Goal: Task Accomplishment & Management: Use online tool/utility

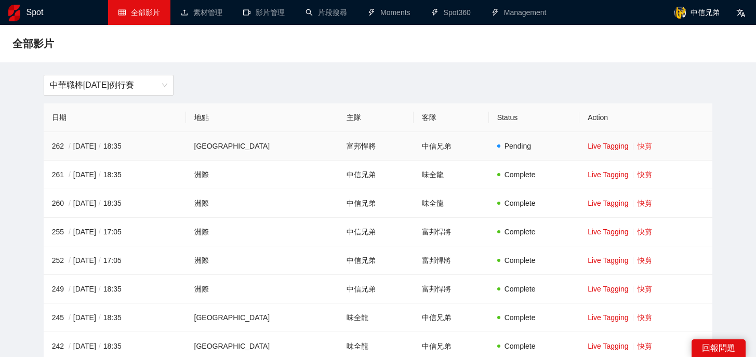
click at [639, 148] on link "快剪" at bounding box center [645, 146] width 15 height 8
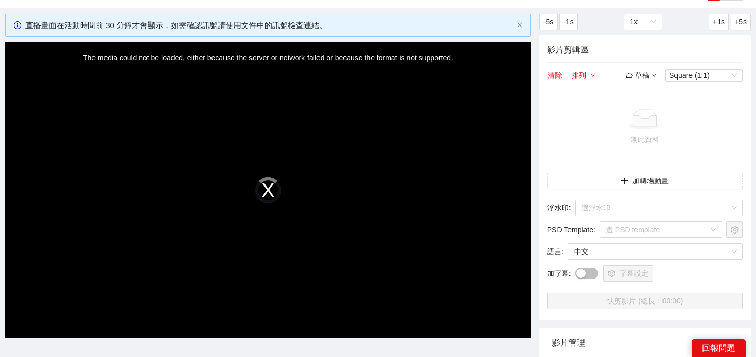
scroll to position [48, 0]
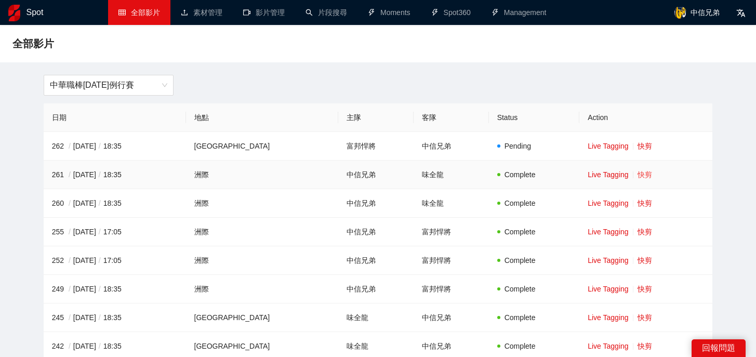
click at [638, 175] on link "快剪" at bounding box center [645, 175] width 15 height 8
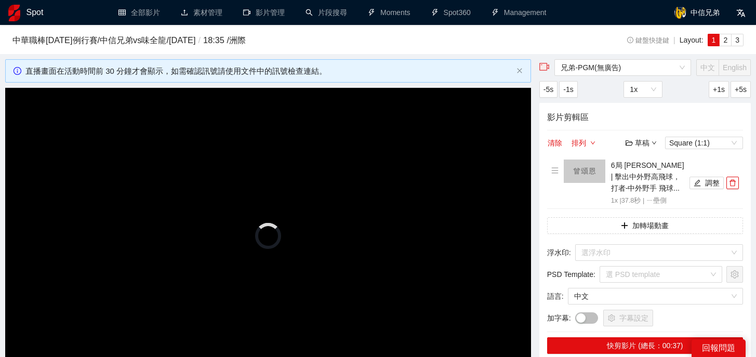
click at [731, 156] on div "影片剪輯區 清除 排列 草稿 Square (1:1) 6局 [PERSON_NAME] | 擊出中外野高飛球， 打者-中外野手 飛球... 1x | 37.…" at bounding box center [646, 233] width 212 height 261
click at [734, 183] on icon "delete" at bounding box center [732, 182] width 7 height 7
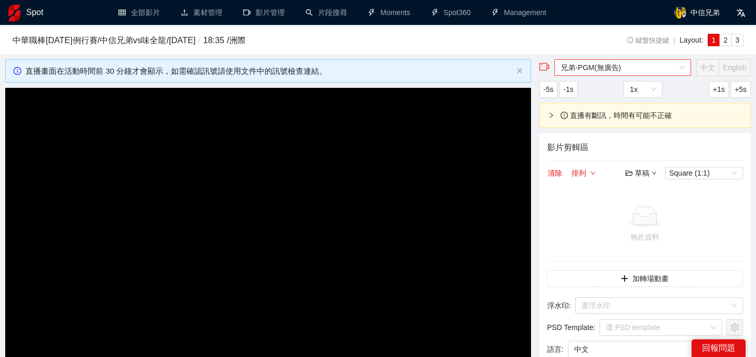
click at [591, 65] on span "兄弟-PGM(無廣告)" at bounding box center [623, 68] width 124 height 16
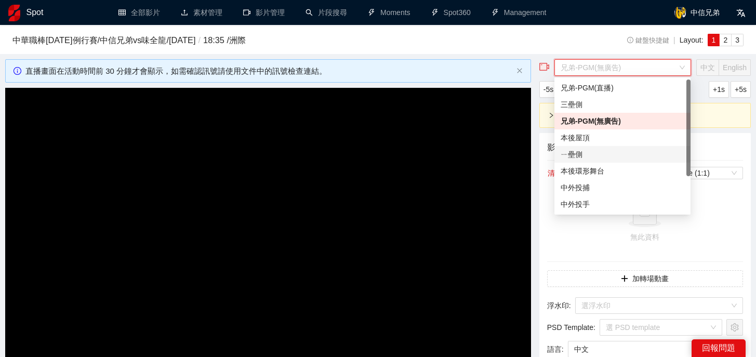
click at [582, 152] on div "ㄧ壘側" at bounding box center [623, 154] width 124 height 11
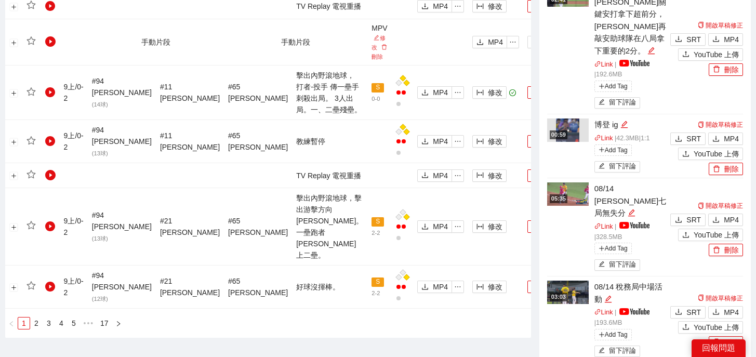
scroll to position [997, 0]
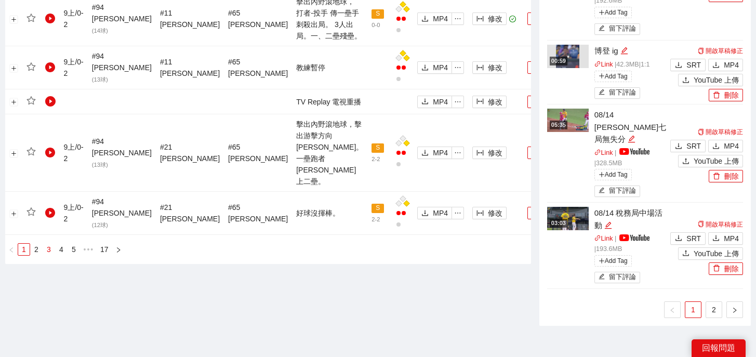
click at [50, 255] on link "3" at bounding box center [48, 249] width 11 height 11
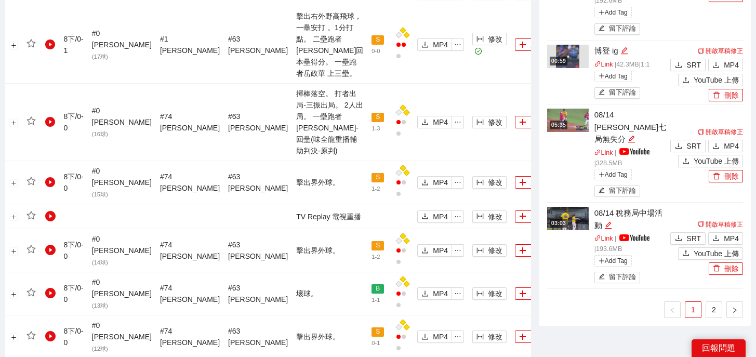
scroll to position [1161, 0]
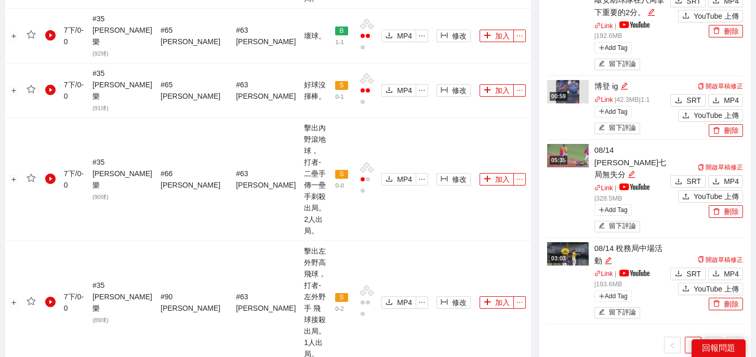
scroll to position [815, 0]
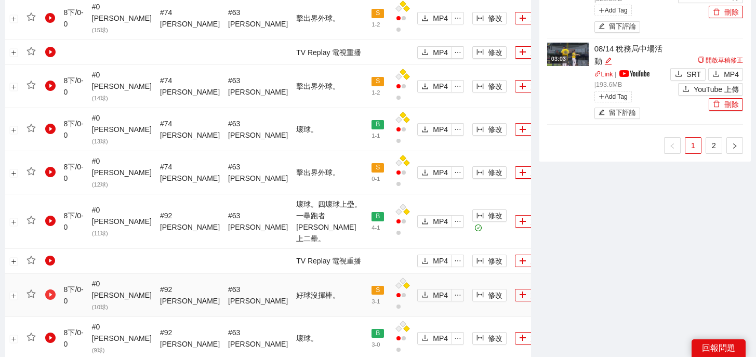
click at [53, 290] on icon "play-circle" at bounding box center [50, 295] width 10 height 10
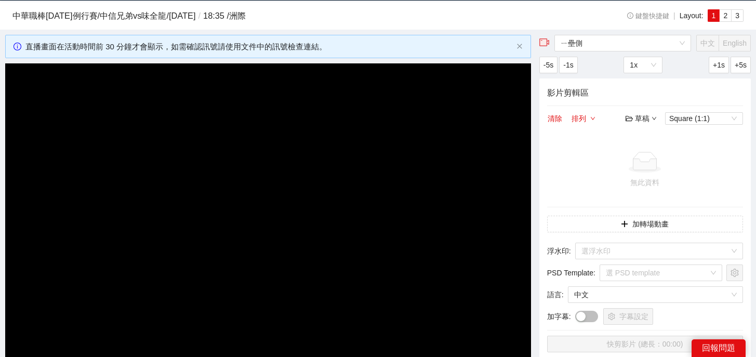
scroll to position [0, 0]
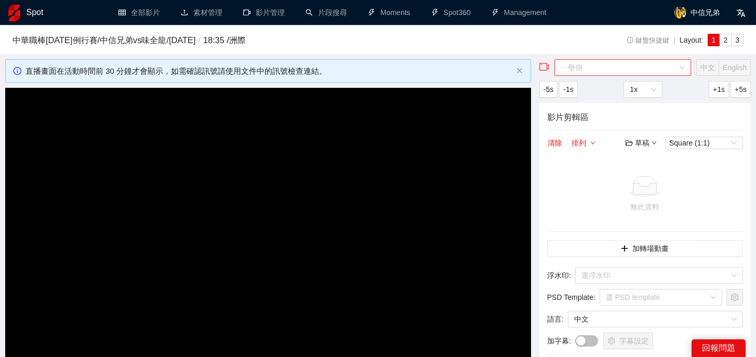
click at [630, 72] on span "ㄧ壘側" at bounding box center [623, 68] width 124 height 16
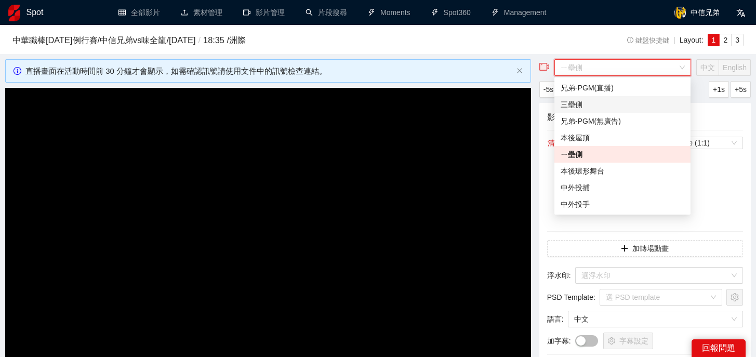
click at [597, 109] on div "三壘側" at bounding box center [623, 104] width 124 height 11
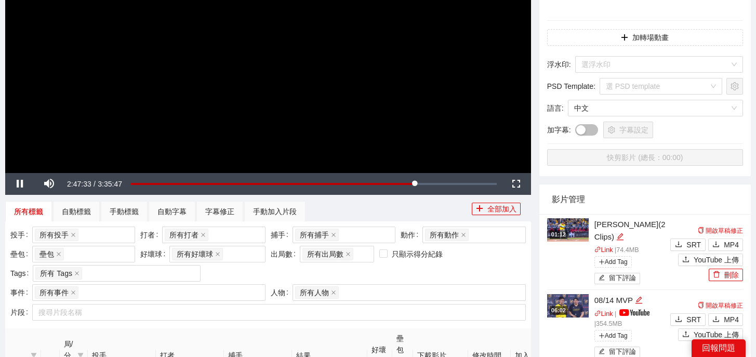
scroll to position [171, 0]
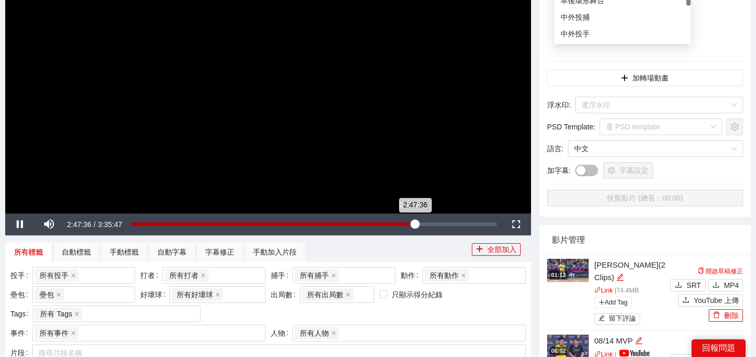
click at [410, 224] on div "2:47:36" at bounding box center [273, 224] width 284 height 4
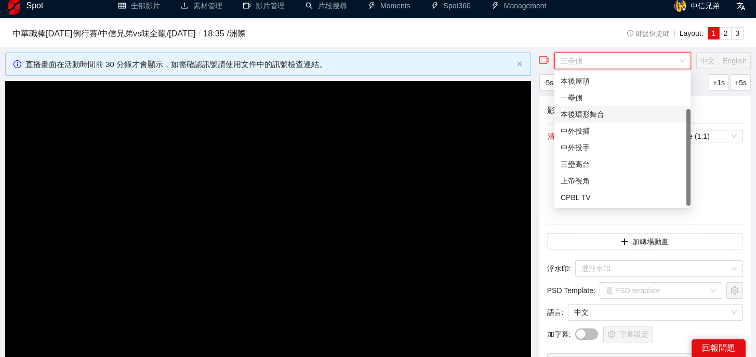
scroll to position [14, 0]
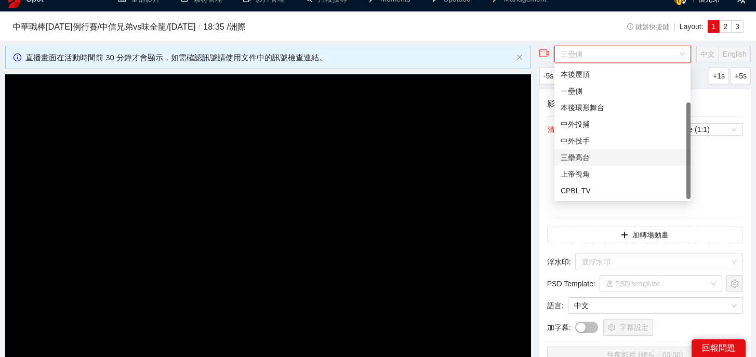
click at [603, 155] on div "三壘高台" at bounding box center [623, 157] width 124 height 11
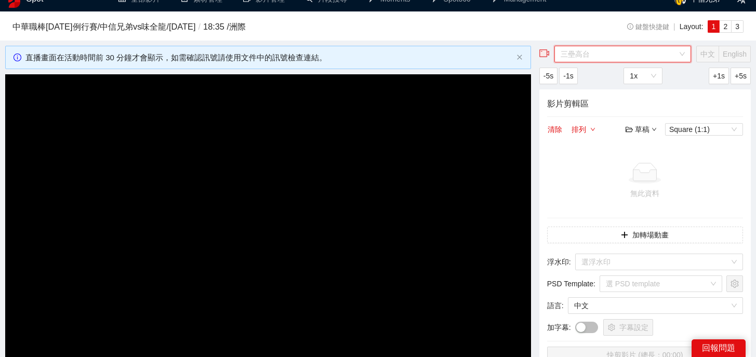
click at [601, 59] on span "三壘高台" at bounding box center [623, 54] width 124 height 16
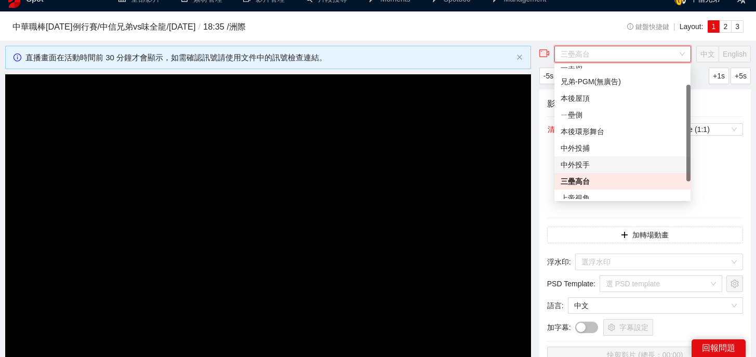
scroll to position [23, 0]
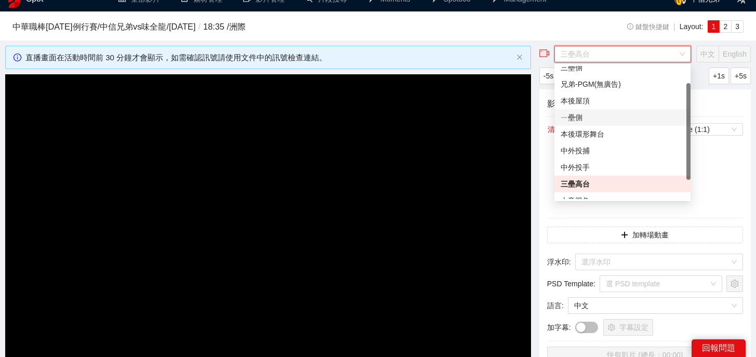
click at [600, 115] on div "ㄧ壘側" at bounding box center [623, 117] width 124 height 11
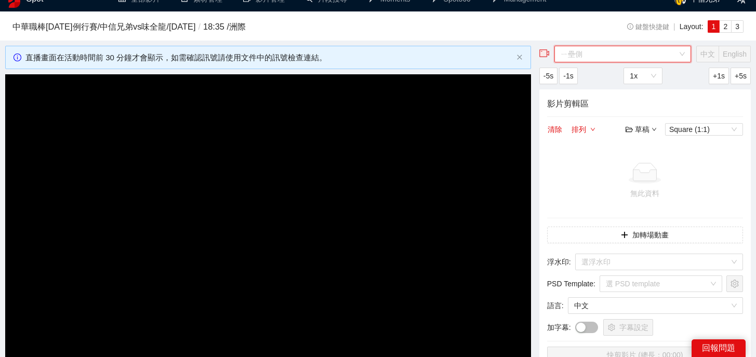
click at [603, 53] on span "ㄧ壘側" at bounding box center [623, 54] width 124 height 16
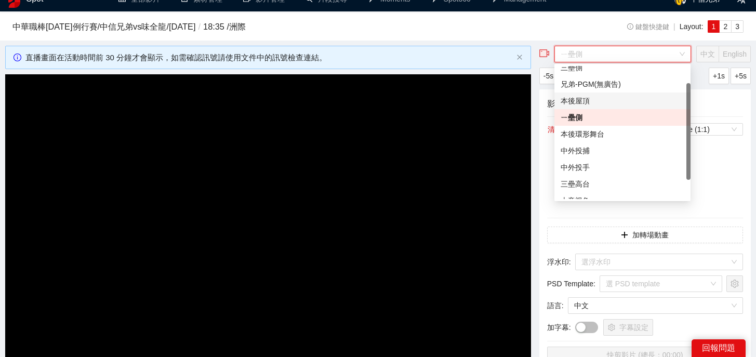
click at [595, 103] on div "本後屋頂" at bounding box center [623, 100] width 124 height 11
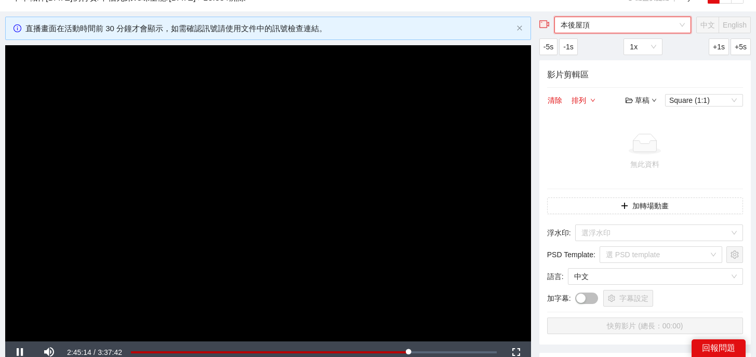
scroll to position [47, 0]
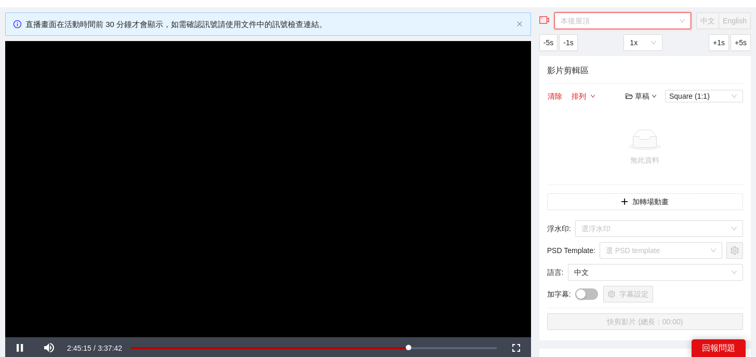
click at [607, 27] on span "本後屋頂" at bounding box center [623, 21] width 124 height 16
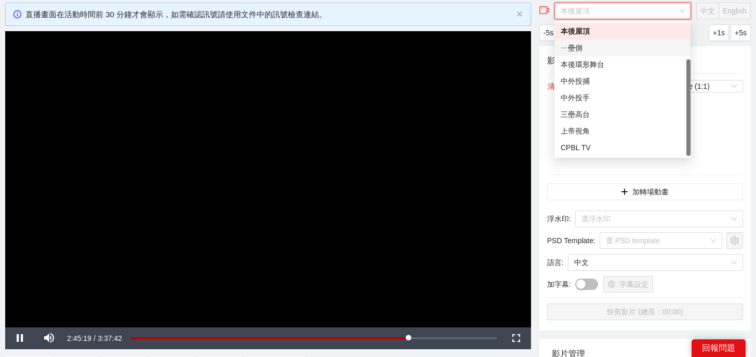
scroll to position [59, 0]
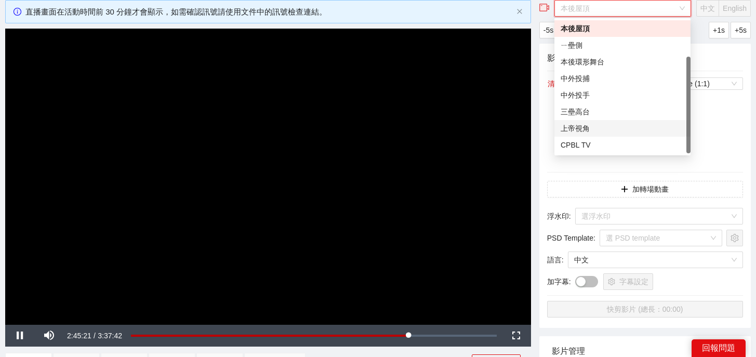
click at [587, 127] on div "上帝視角" at bounding box center [623, 128] width 124 height 11
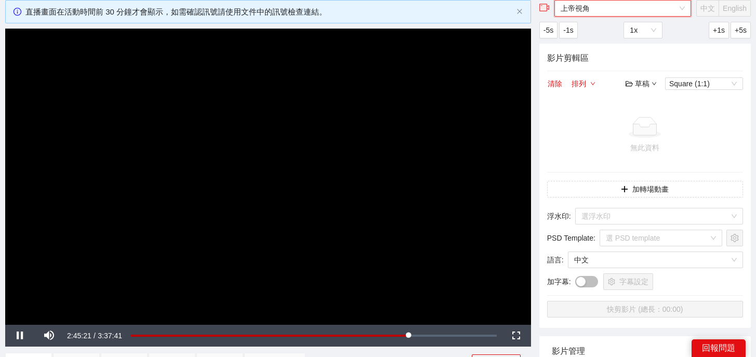
click at [614, 11] on span "上帝視角" at bounding box center [623, 9] width 124 height 16
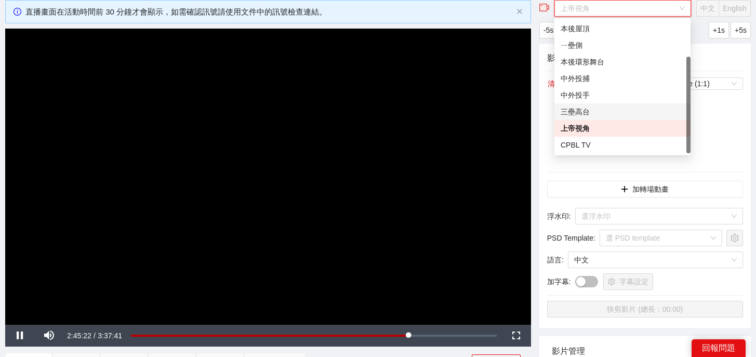
click at [584, 113] on div "三壘高台" at bounding box center [623, 111] width 124 height 11
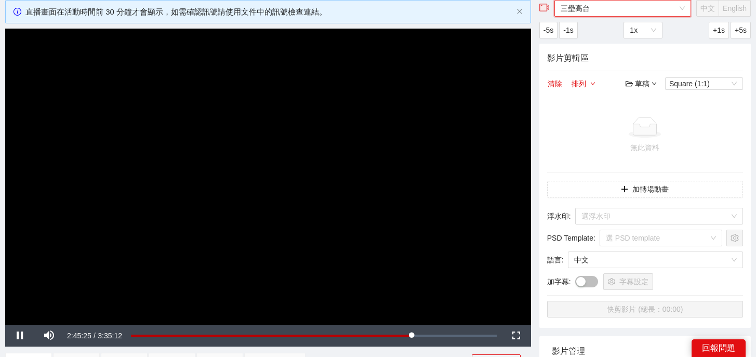
click at [594, 6] on span "三壘高台" at bounding box center [623, 9] width 124 height 16
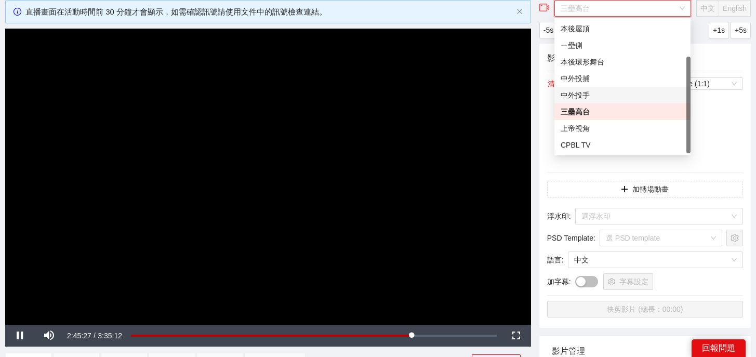
click at [594, 89] on div "中外投手" at bounding box center [623, 94] width 124 height 11
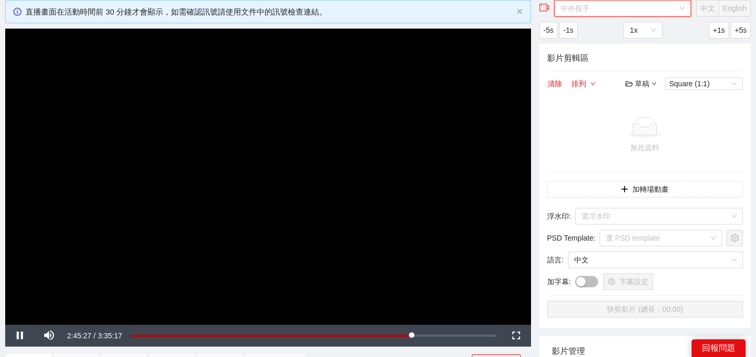
click at [608, 6] on span "中外投手" at bounding box center [623, 9] width 124 height 16
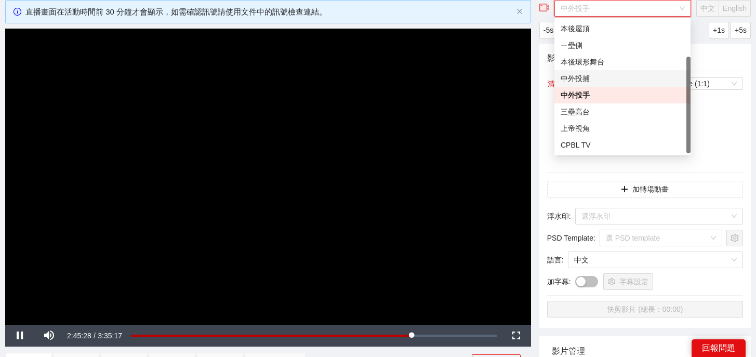
click at [597, 80] on div "中外投捕" at bounding box center [623, 78] width 124 height 11
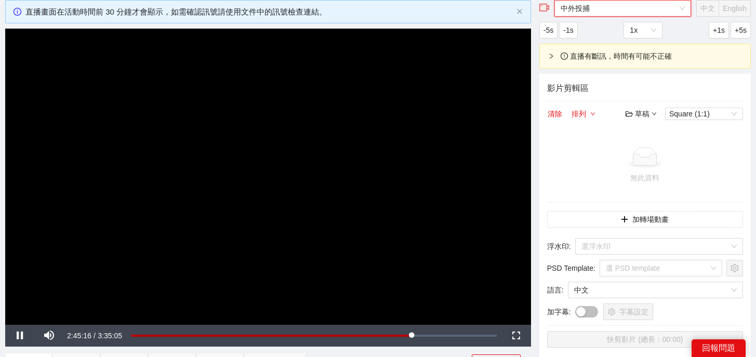
click at [609, 8] on span "中外投捕" at bounding box center [623, 9] width 124 height 16
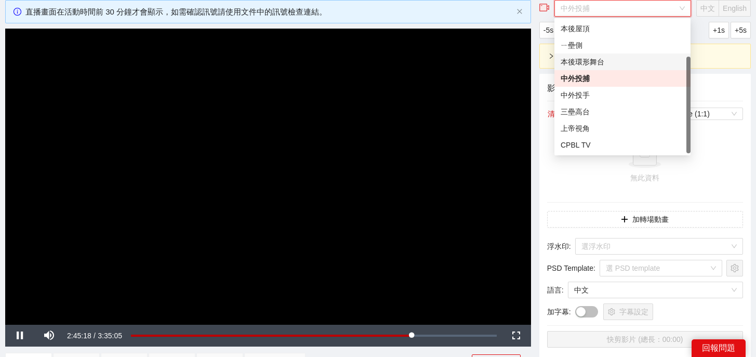
click at [607, 62] on div "本後環形舞台" at bounding box center [623, 61] width 124 height 11
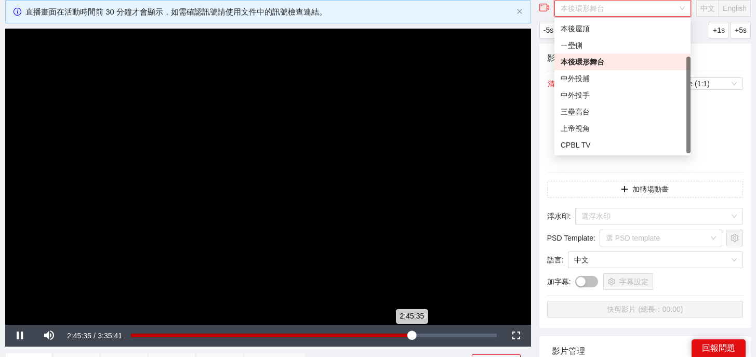
click at [412, 335] on div "2:45:35" at bounding box center [271, 336] width 281 height 4
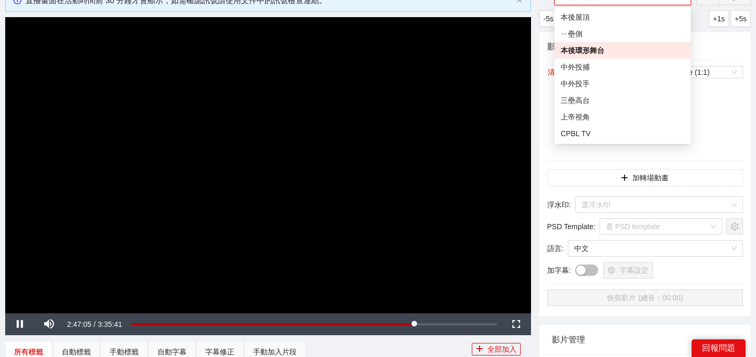
scroll to position [5, 0]
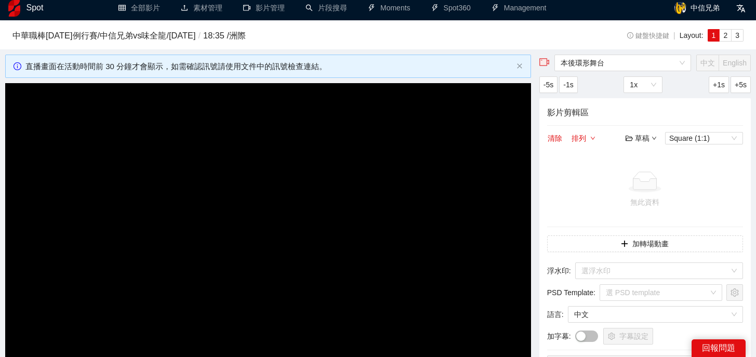
click at [544, 220] on div "影片剪輯區 清除 排列 草稿 Square (1:1) 無此資料 加轉場動畫 浮水印 : 選浮水印 PSD Template : 選 PSD template…" at bounding box center [646, 240] width 212 height 284
